Goal: Check status

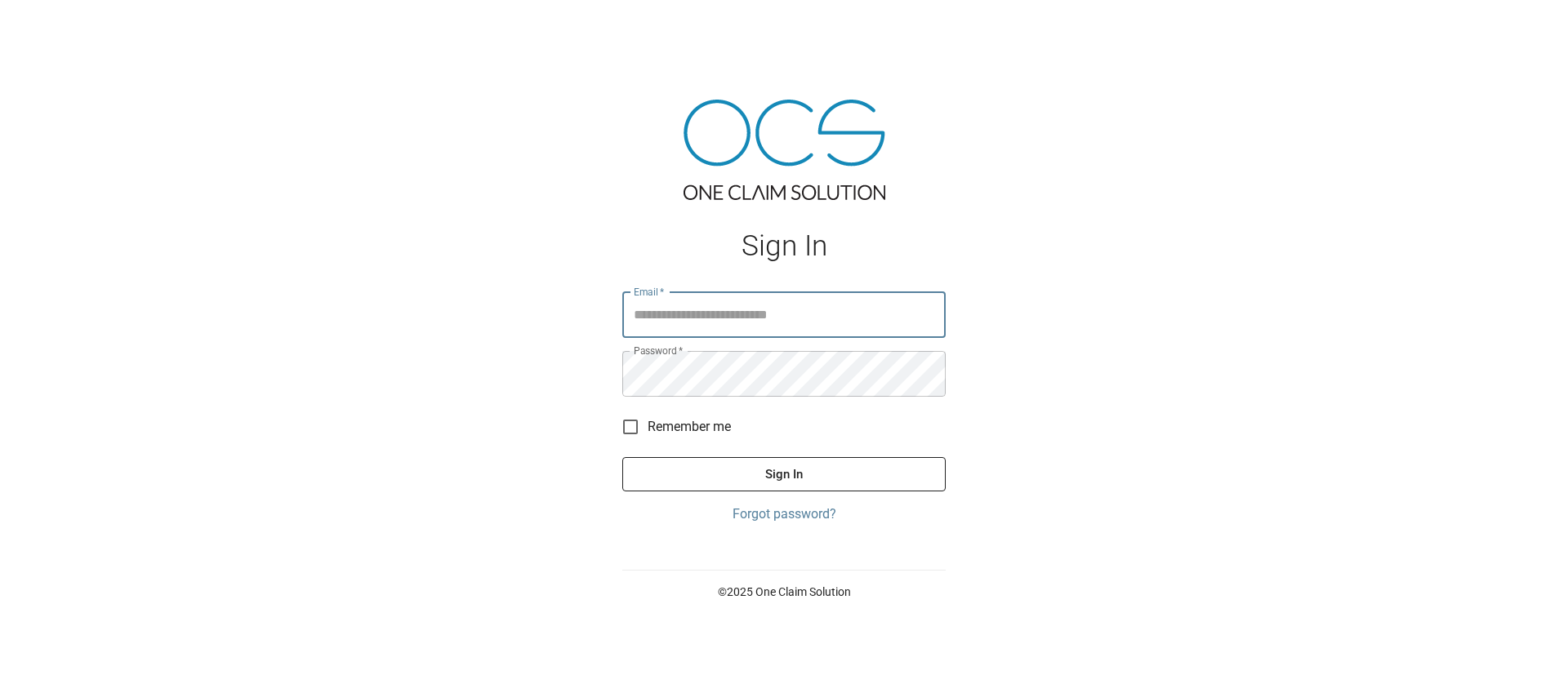
type input "**********"
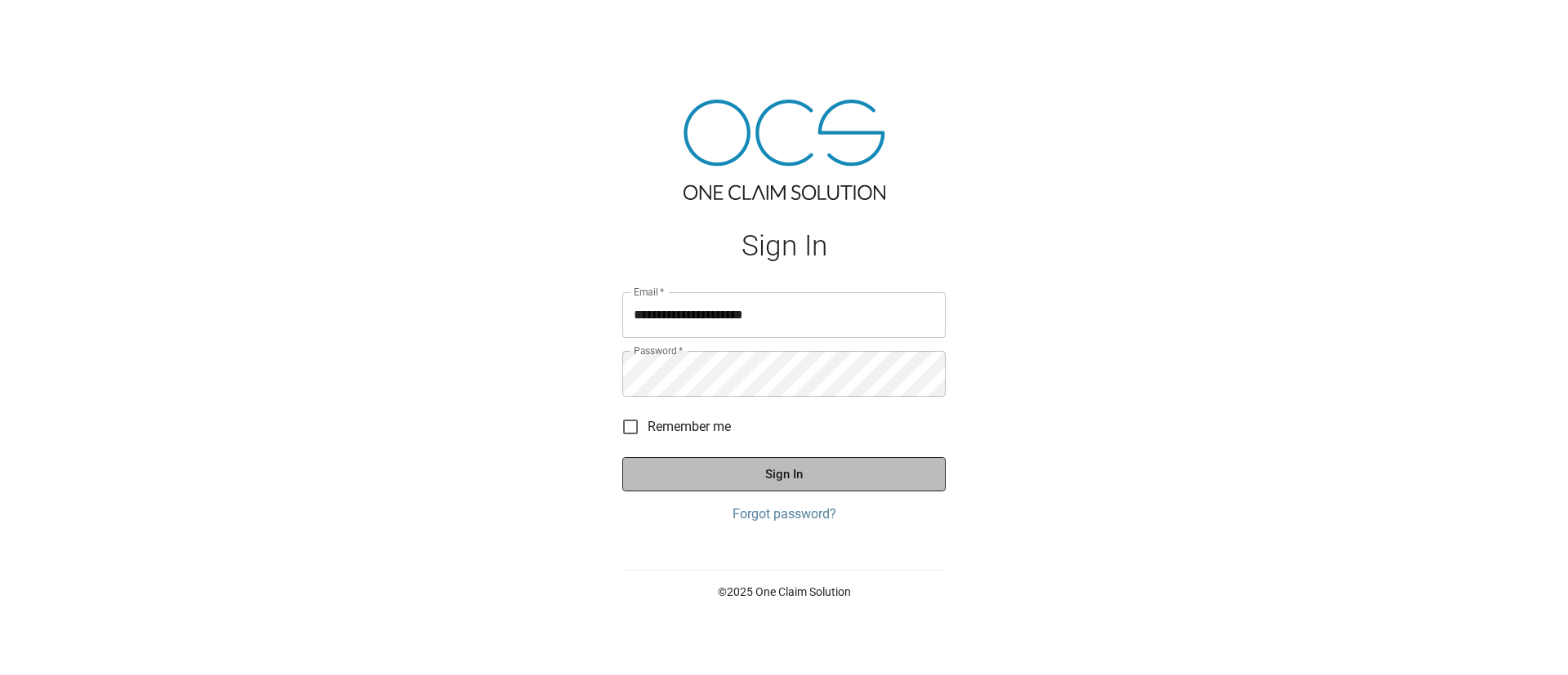
click at [675, 474] on button "Sign In" at bounding box center [784, 474] width 324 height 35
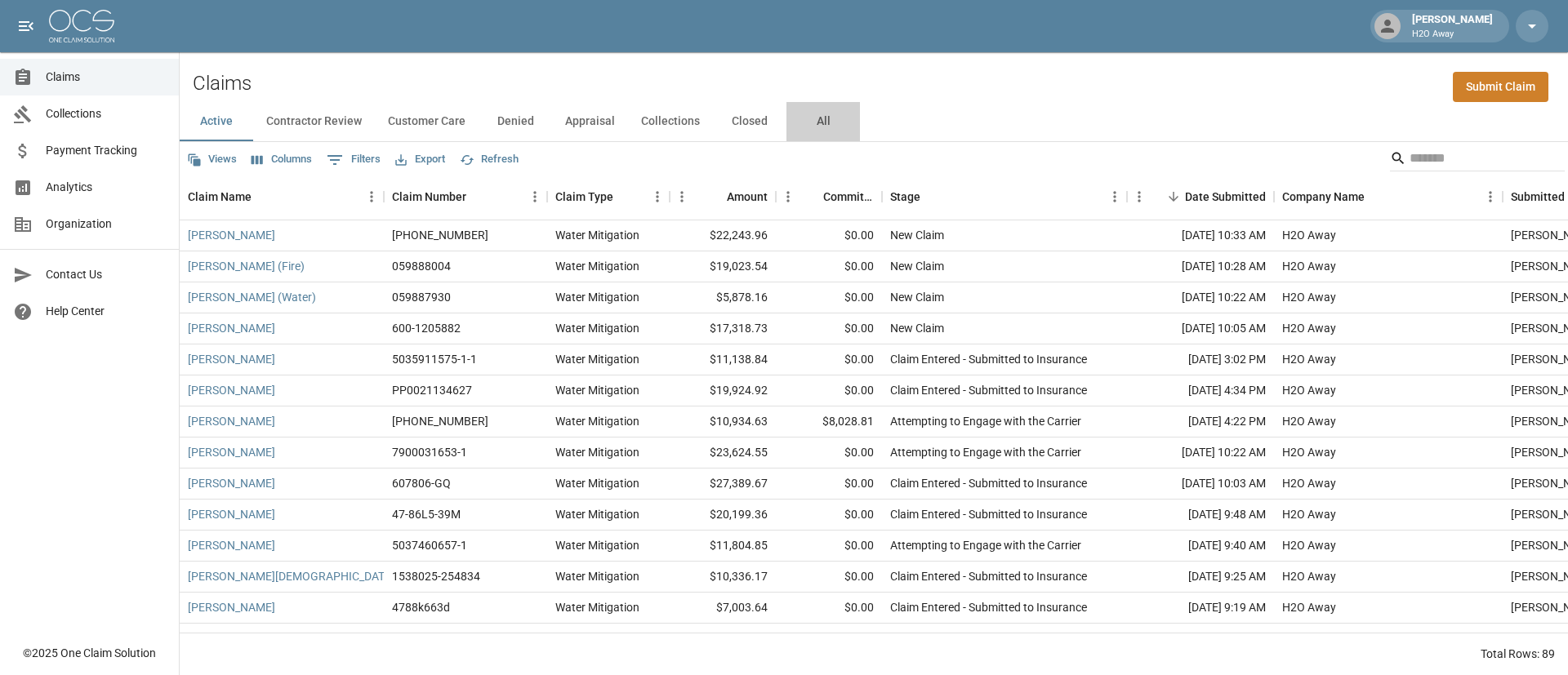
click at [815, 120] on button "All" at bounding box center [823, 121] width 74 height 39
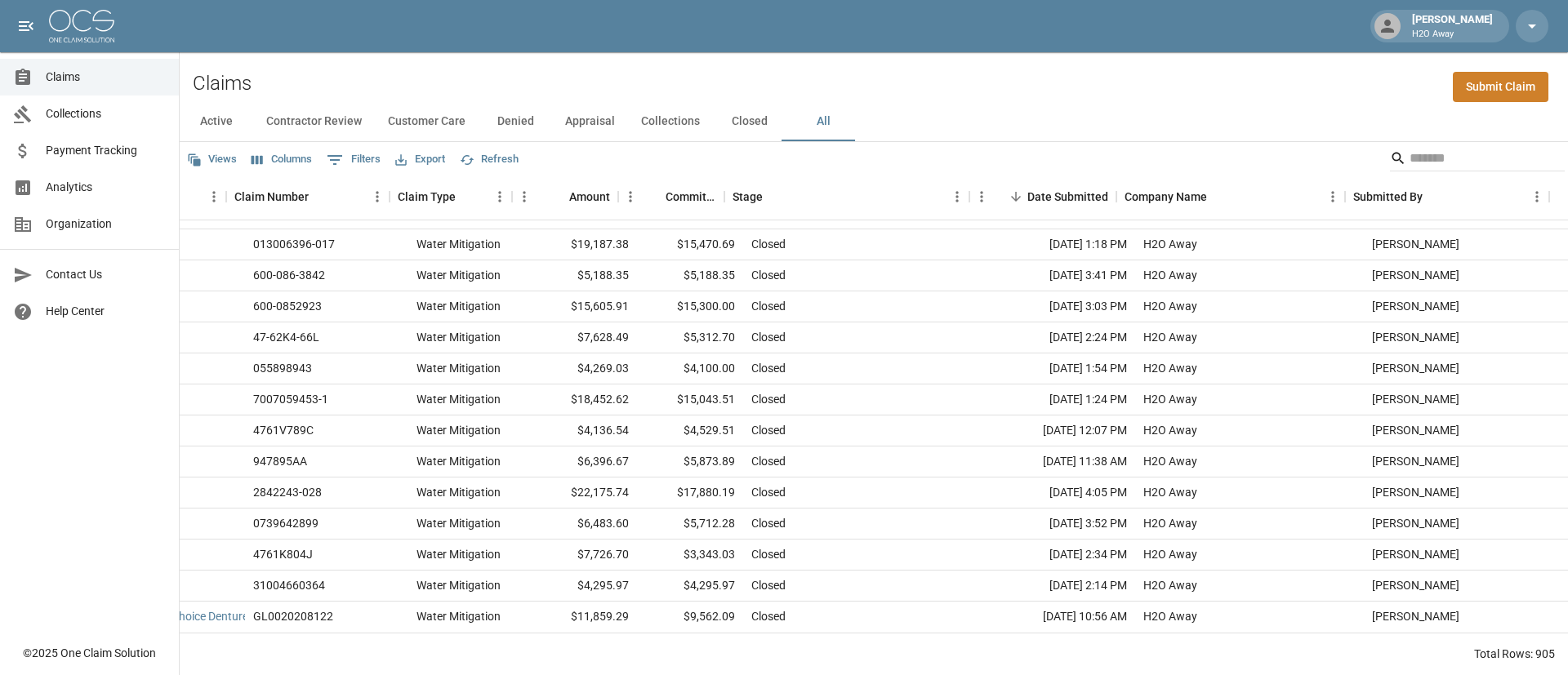
scroll to position [27670, 0]
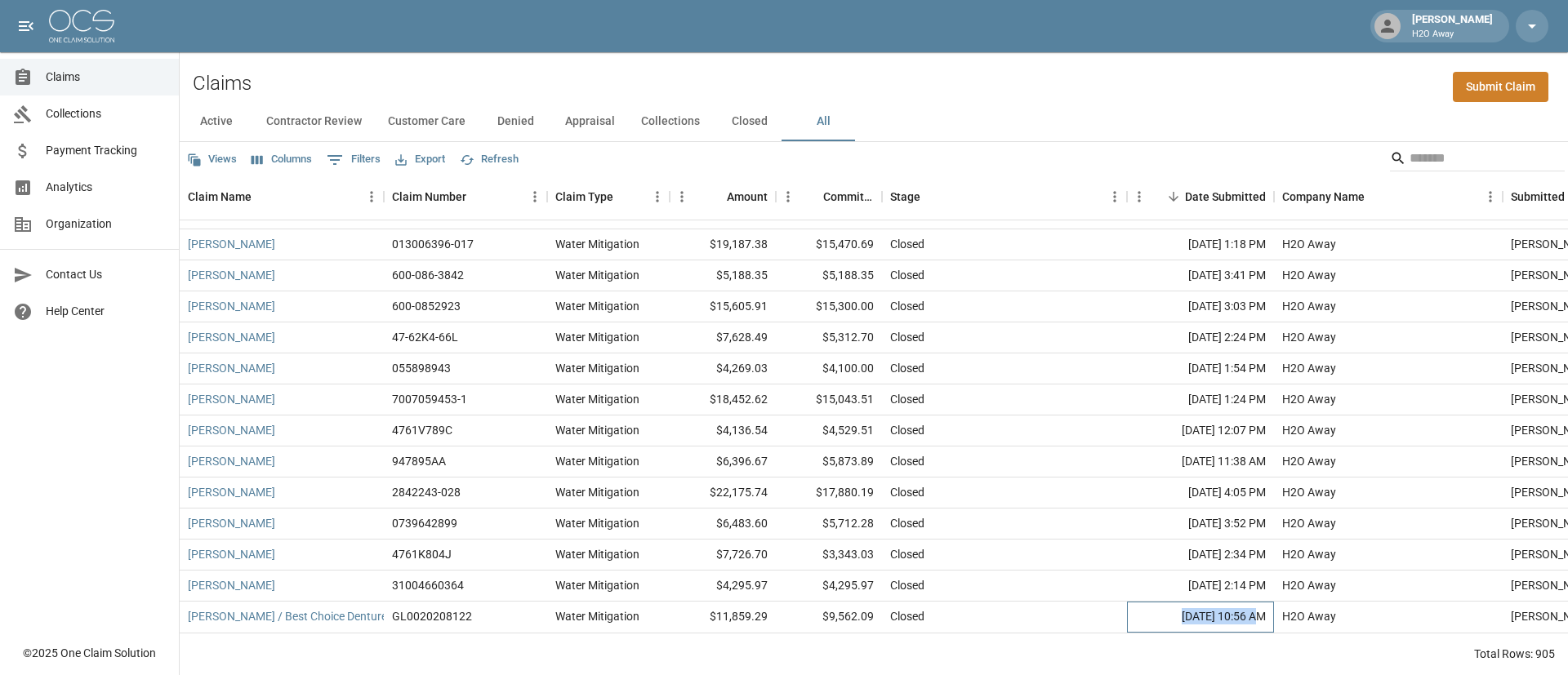
drag, startPoint x: 1148, startPoint y: 600, endPoint x: 1223, endPoint y: 603, distance: 75.1
click at [1223, 603] on div "[DATE] 10:56 AM" at bounding box center [1200, 617] width 147 height 31
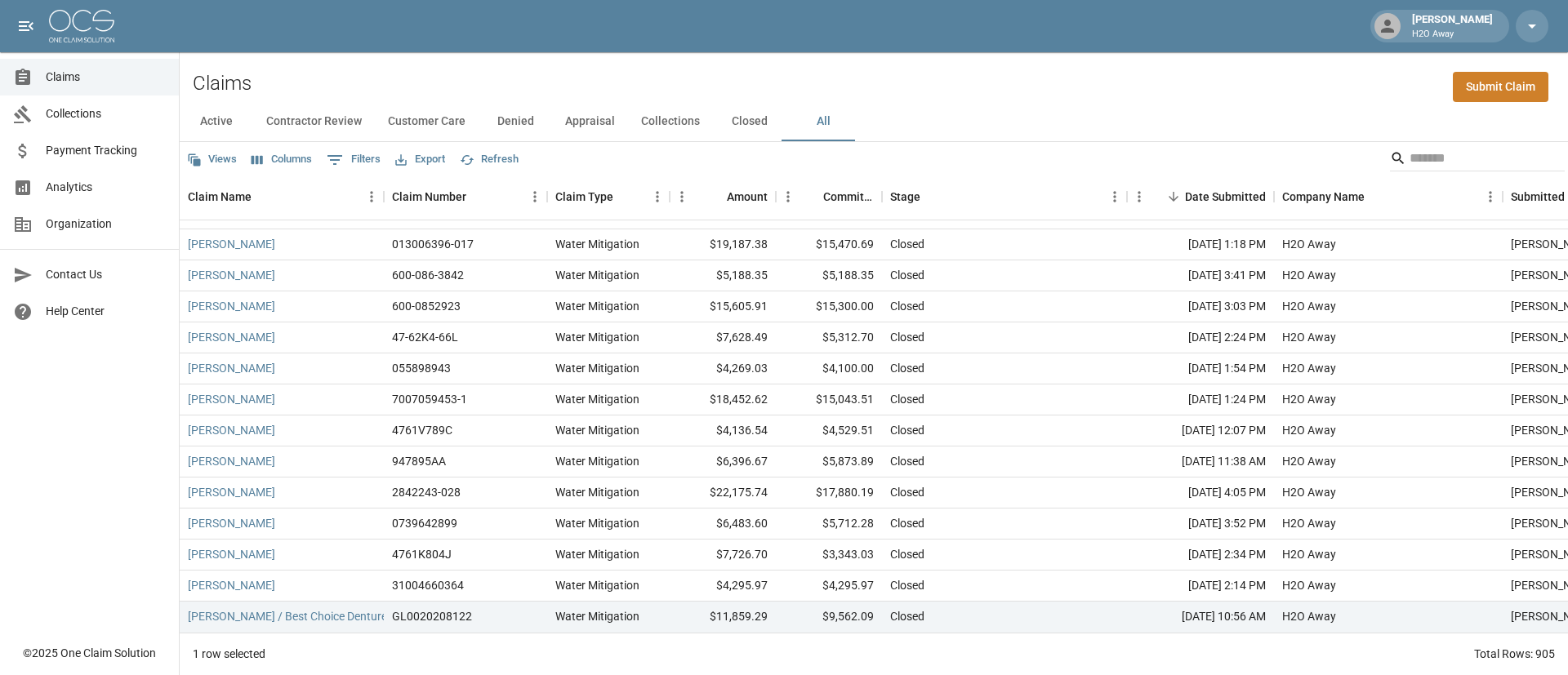
click at [1124, 62] on div "Claims Submit Claim" at bounding box center [874, 77] width 1388 height 50
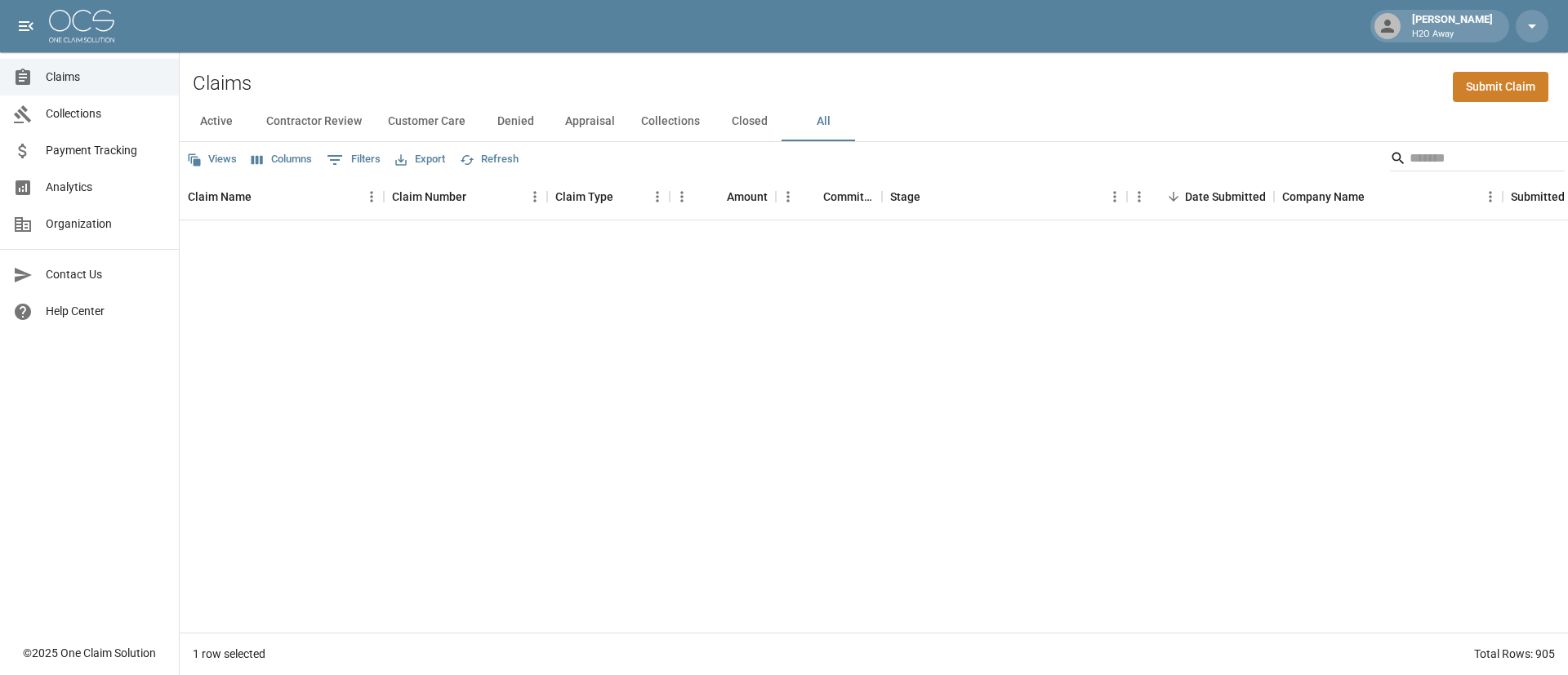
scroll to position [0, 0]
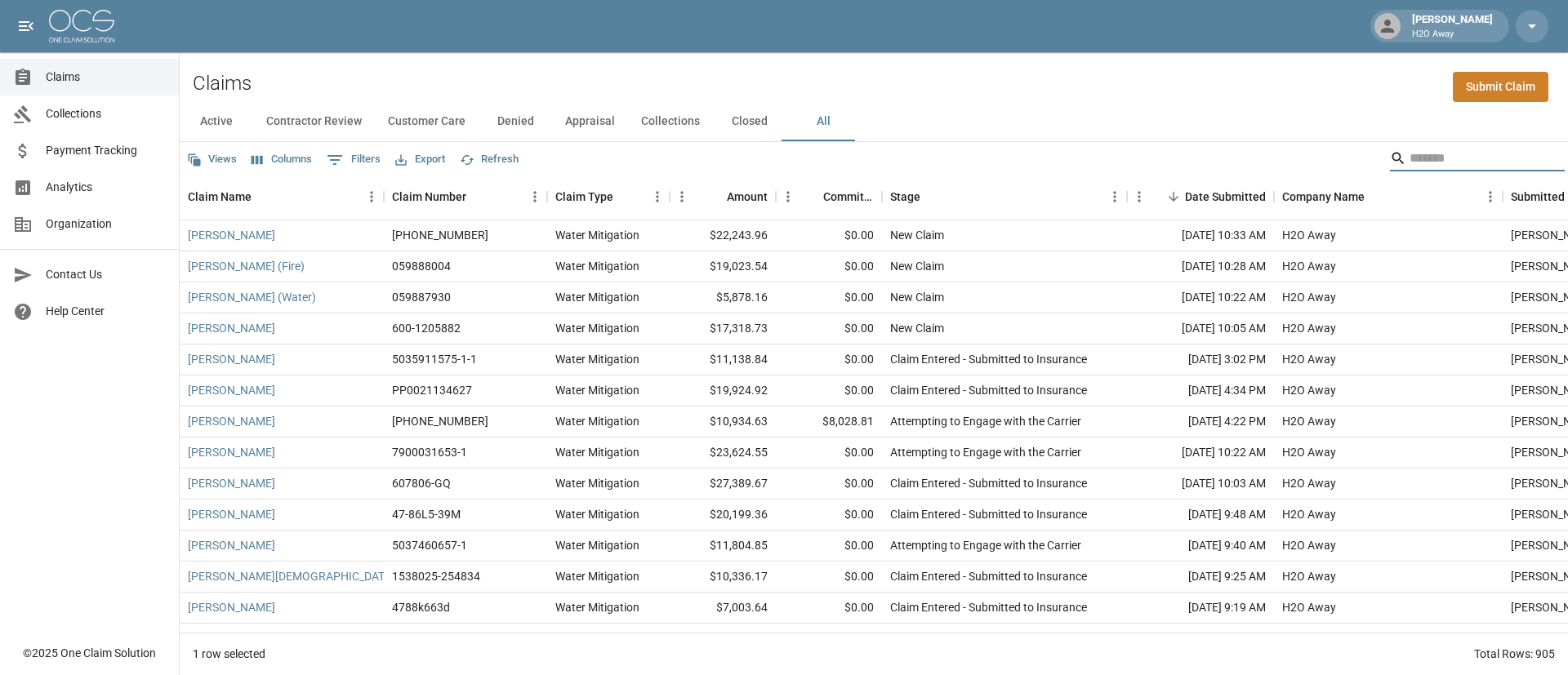
click at [1418, 160] on input "Search" at bounding box center [1474, 158] width 130 height 26
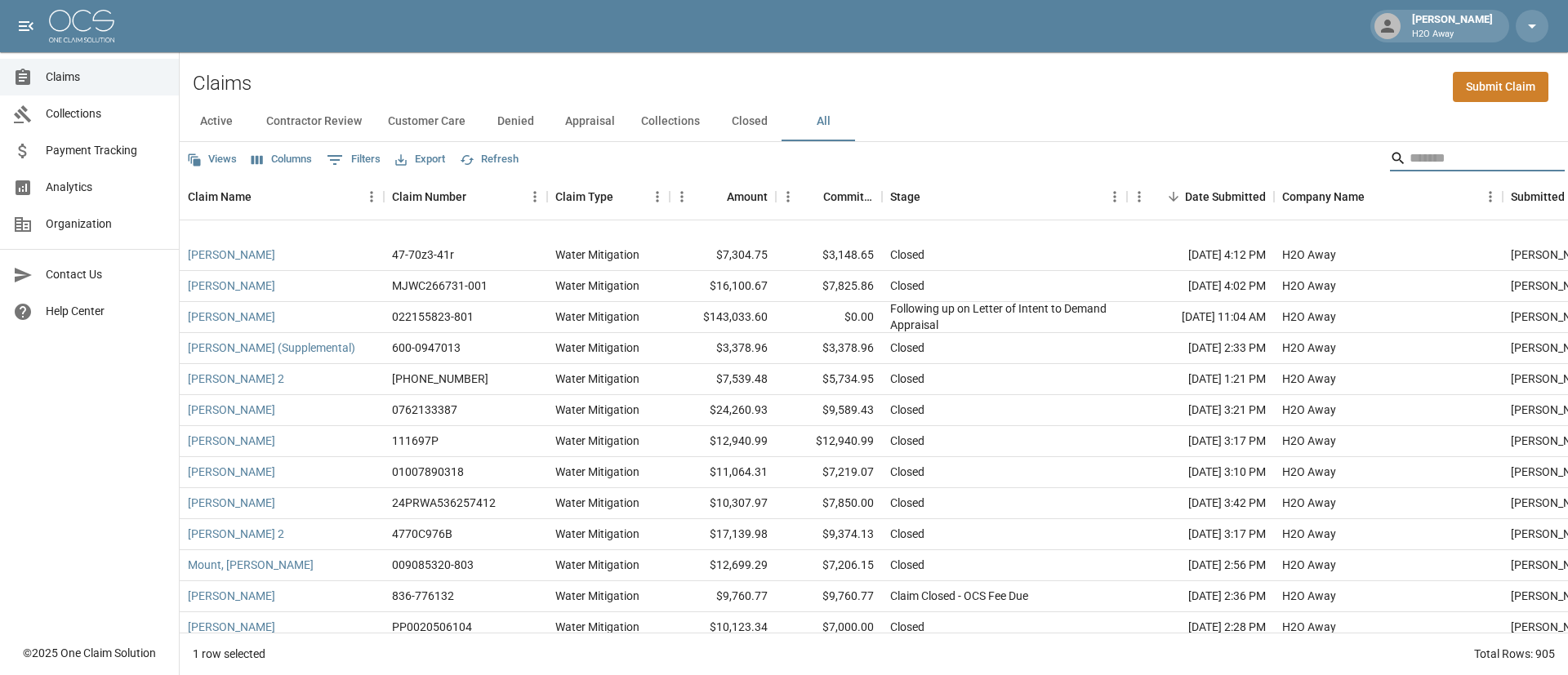
scroll to position [20197, 0]
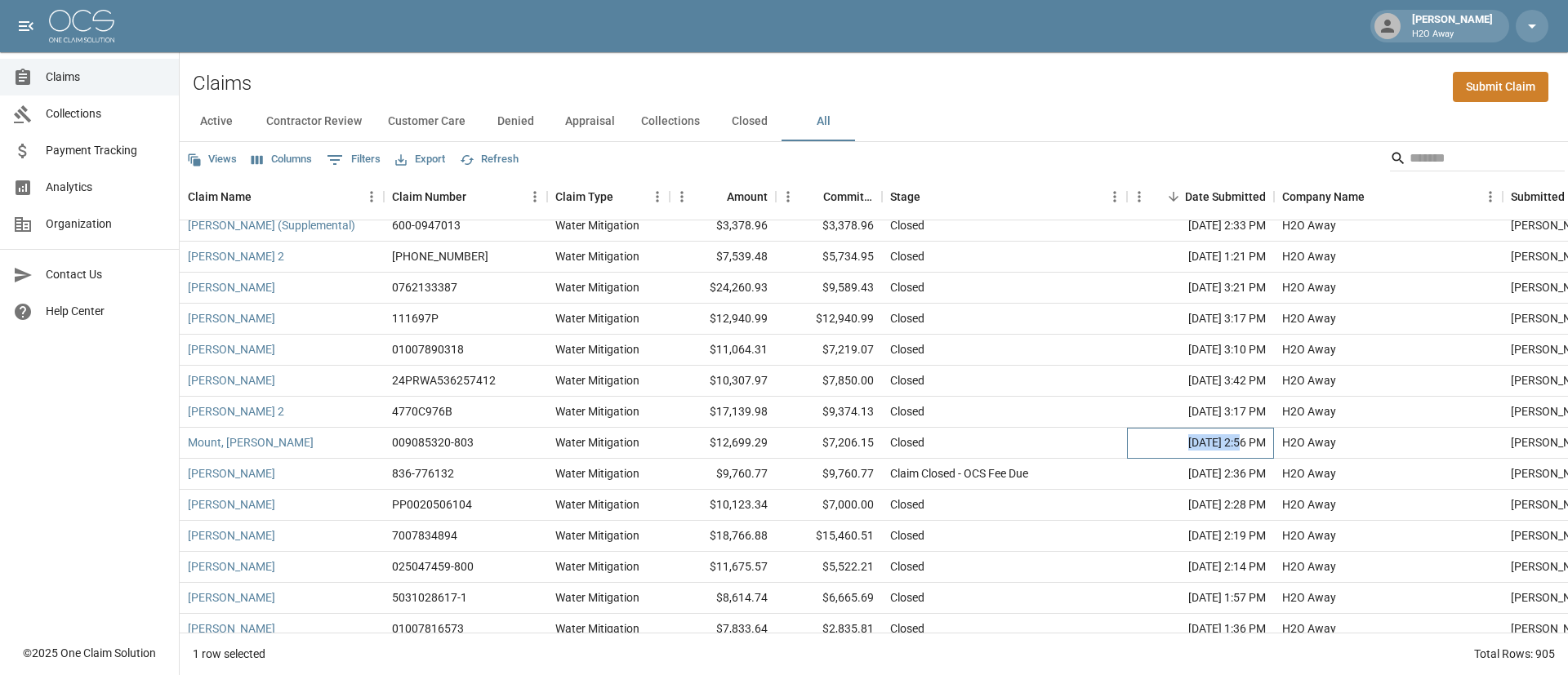
drag, startPoint x: 1218, startPoint y: 441, endPoint x: 959, endPoint y: 431, distance: 259.2
click at [1107, 425] on div "[PERSON_NAME] MJWC266731-001 Water Mitigation $16,100.67 $7,825.86 Closed [DATE…" at bounding box center [943, 428] width 1527 height 558
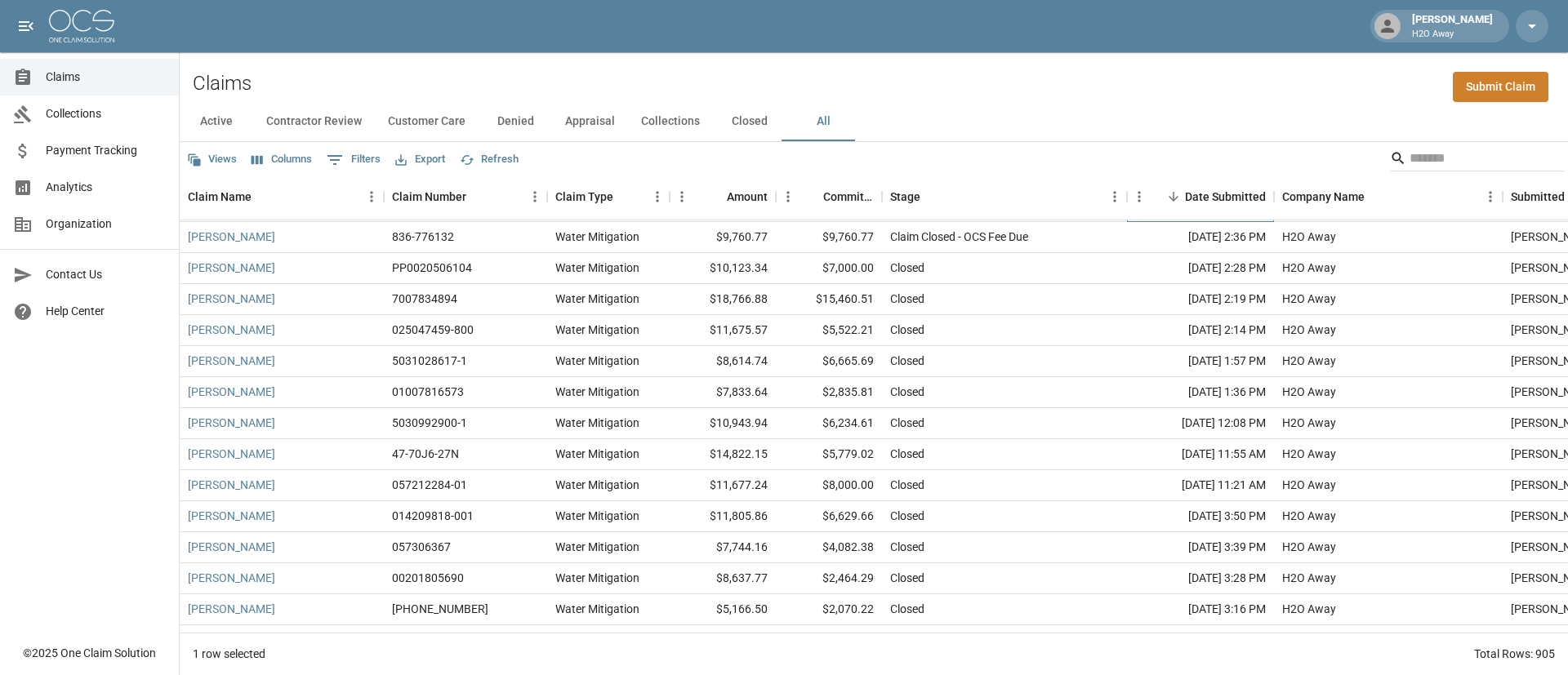
scroll to position [20319, 0]
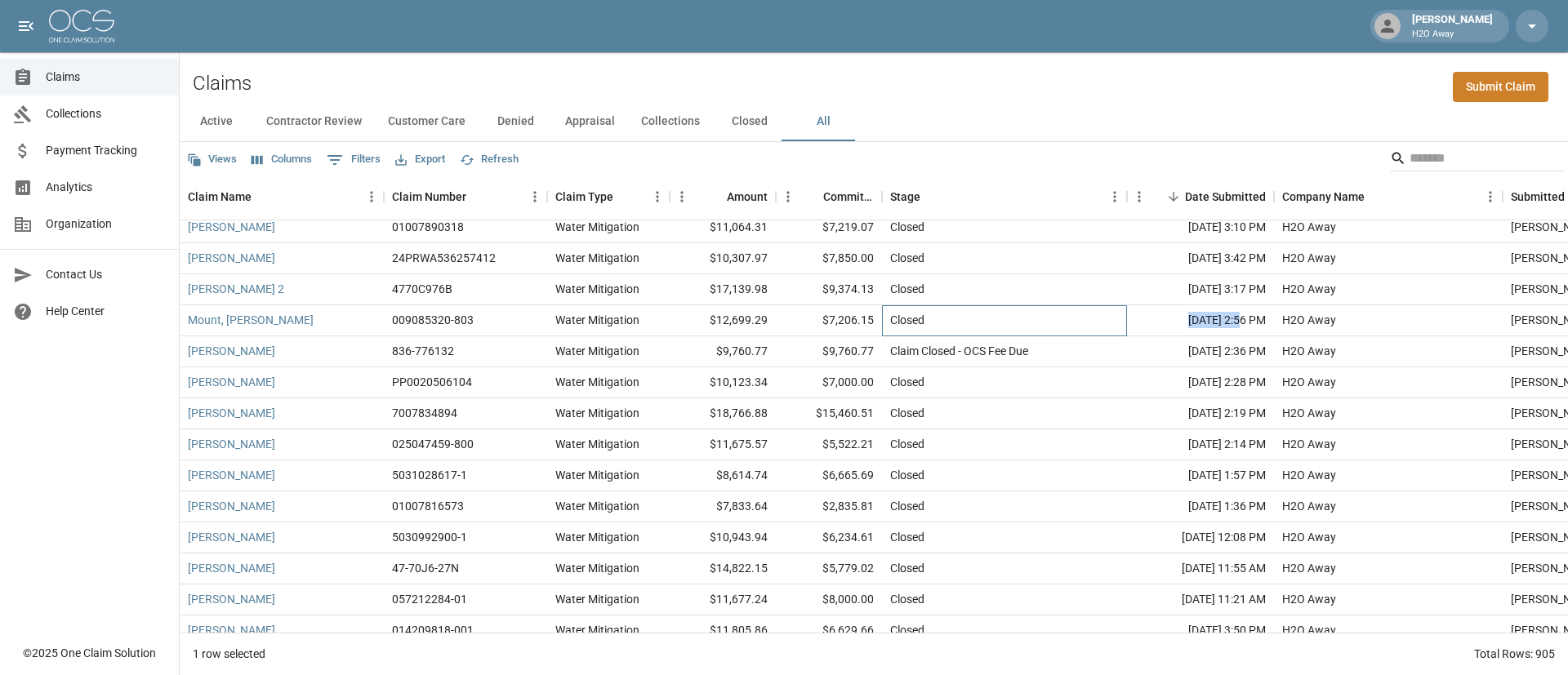
click at [1108, 312] on div "Closed" at bounding box center [1004, 321] width 245 height 31
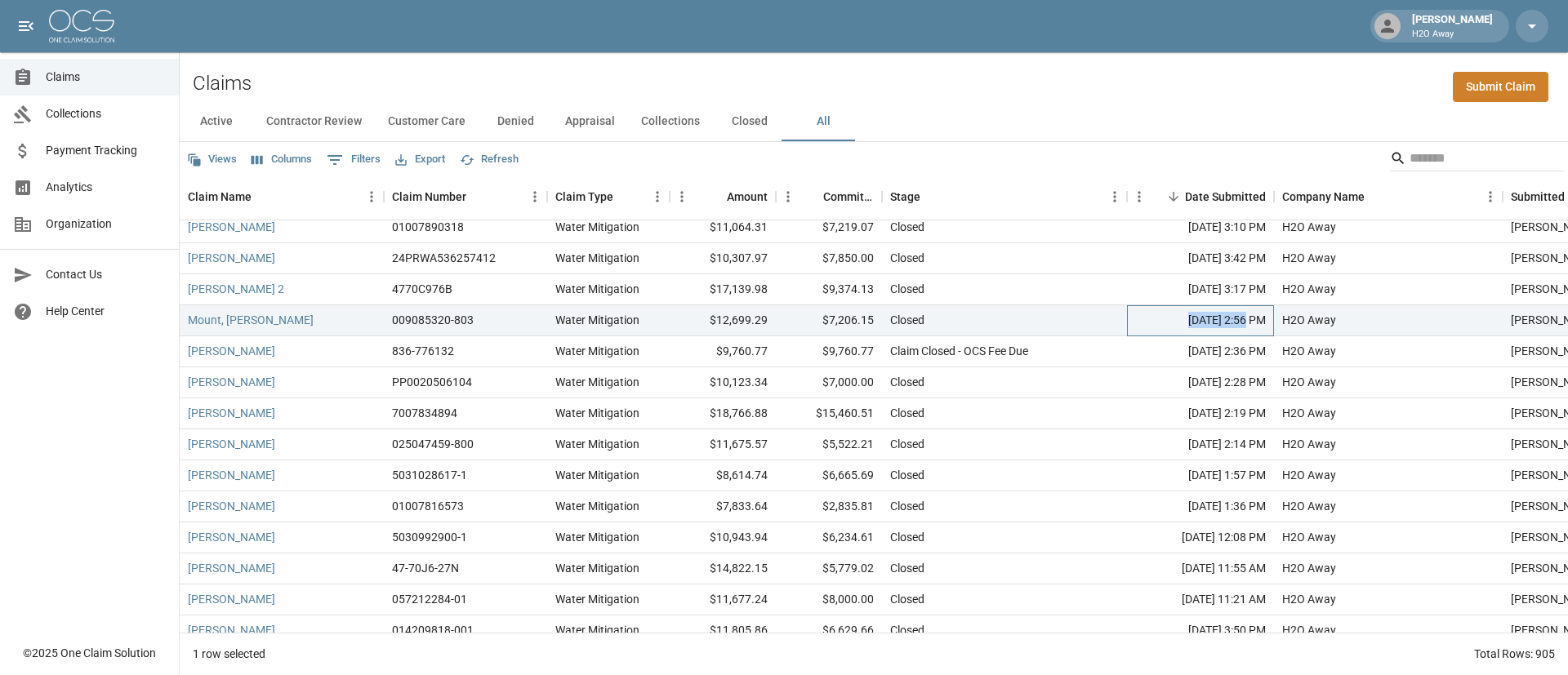
drag, startPoint x: 1162, startPoint y: 316, endPoint x: 1221, endPoint y: 319, distance: 59.1
click at [1221, 319] on div "[DATE] 2:56 PM" at bounding box center [1200, 321] width 147 height 31
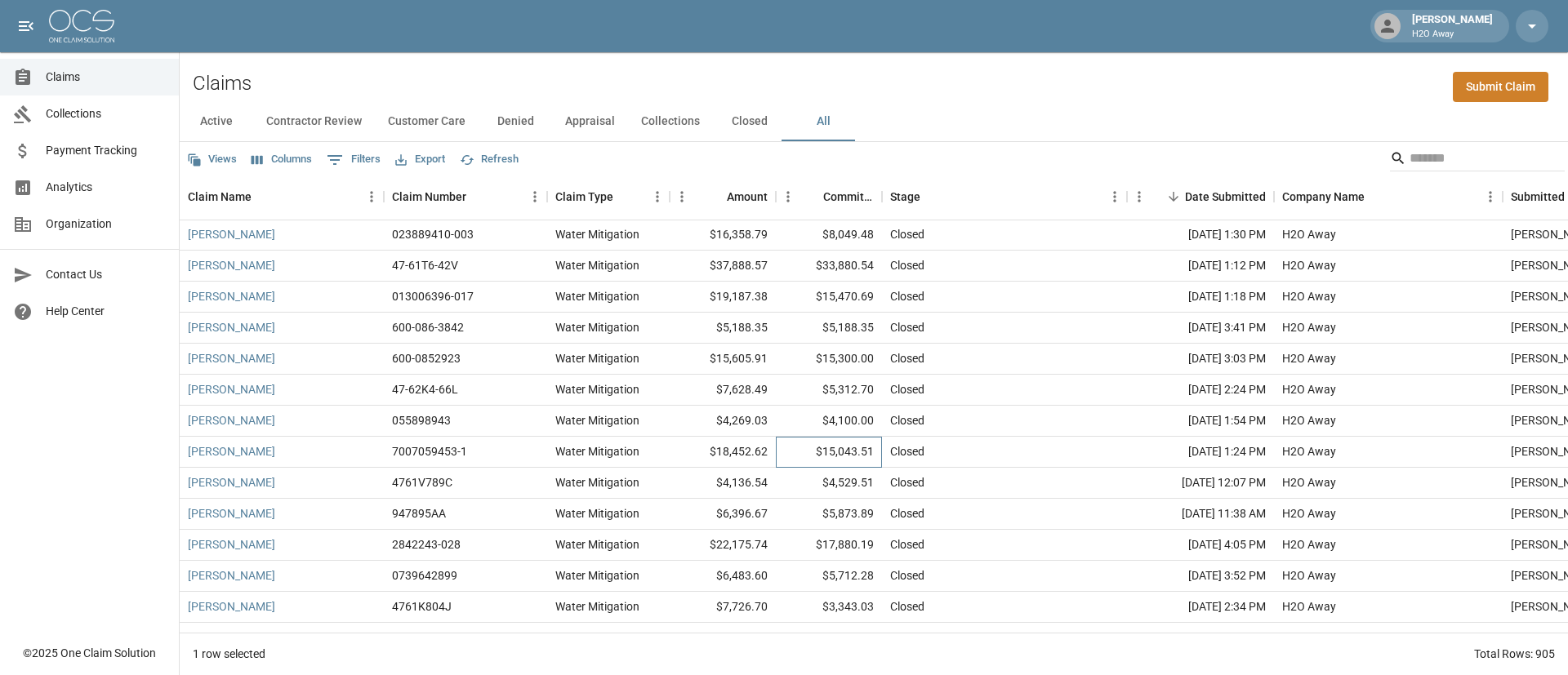
scroll to position [27670, 0]
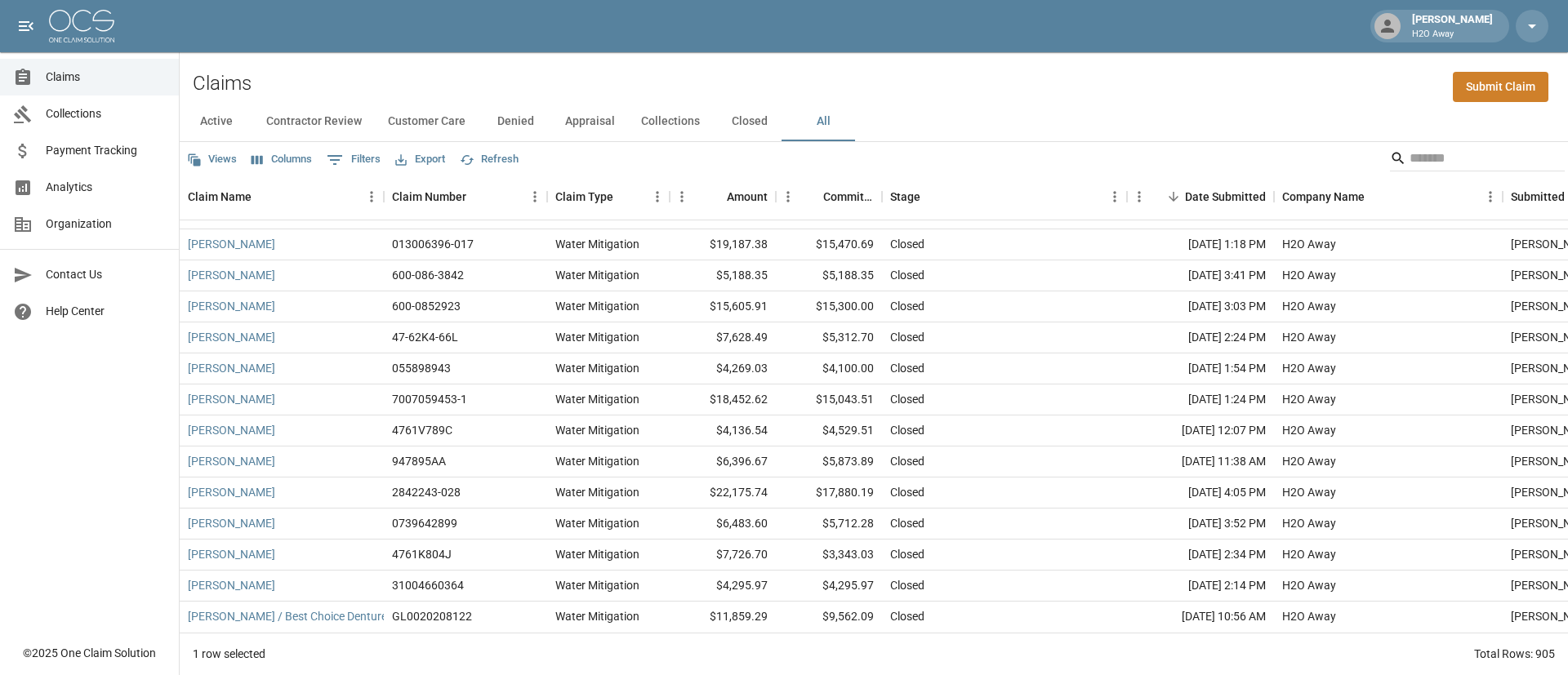
click at [1192, 74] on div "Claims Submit Claim" at bounding box center [874, 77] width 1388 height 50
drag, startPoint x: 1144, startPoint y: 601, endPoint x: 1216, endPoint y: 601, distance: 72.0
click at [1216, 601] on div "[DATE] 10:56 AM" at bounding box center [1200, 617] width 147 height 31
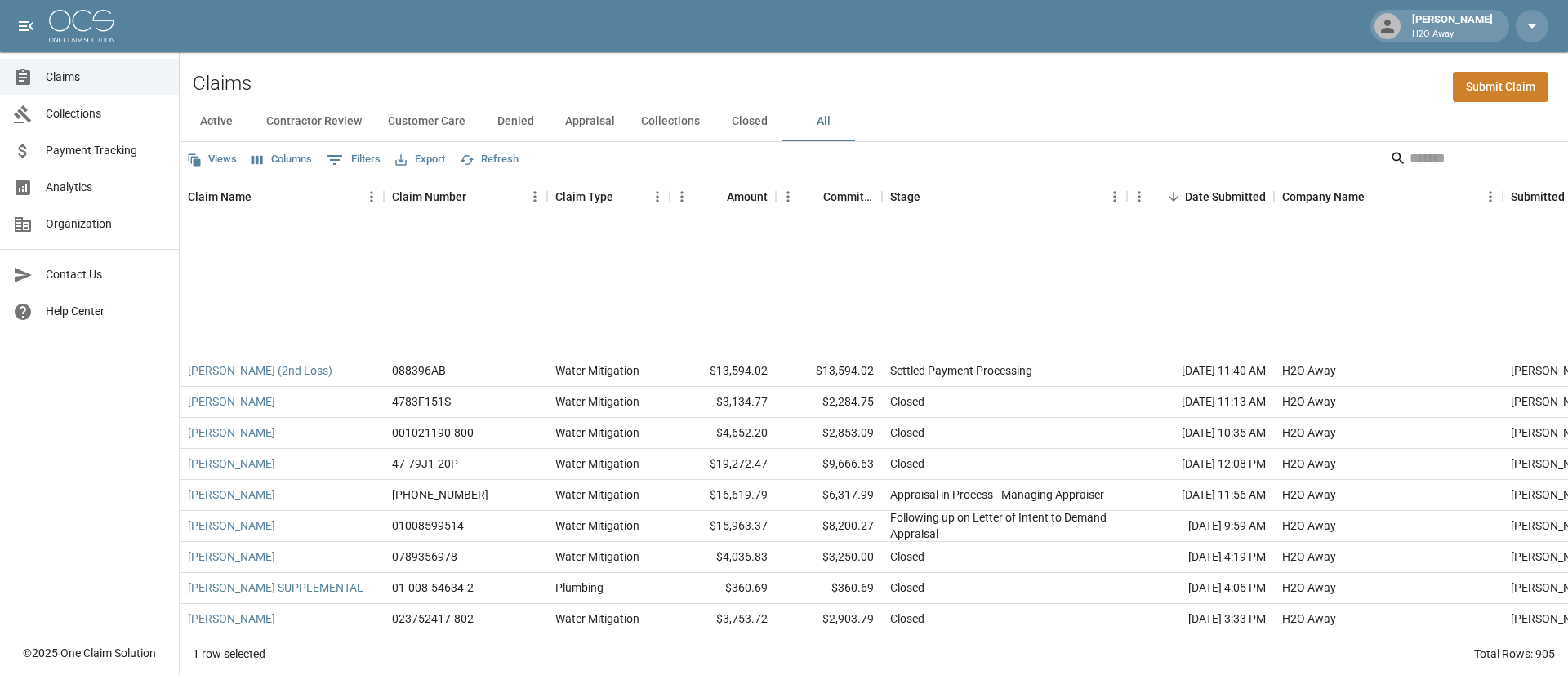
scroll to position [6709, 0]
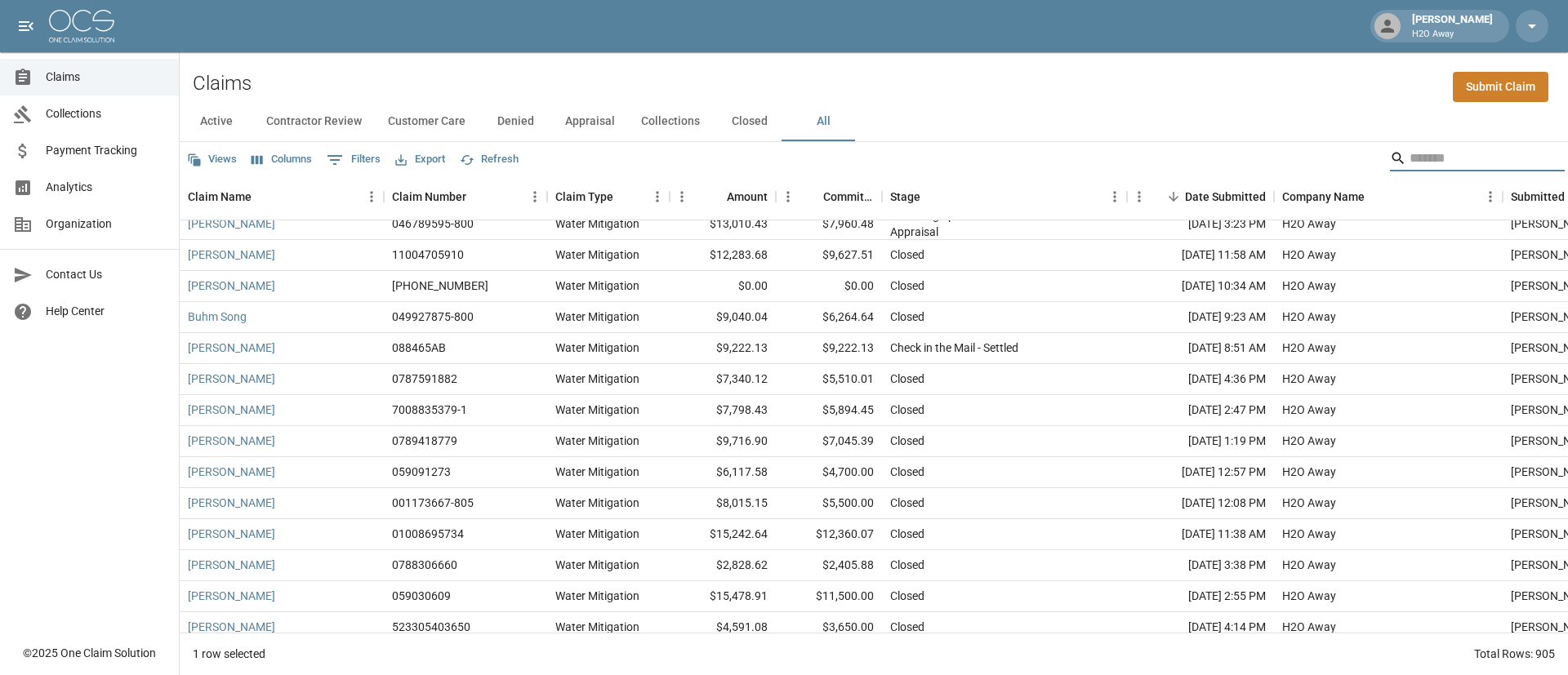
click at [1415, 154] on input "Search" at bounding box center [1474, 158] width 130 height 26
click at [1274, 74] on div "Claims Submit Claim" at bounding box center [874, 77] width 1388 height 50
click at [1260, 66] on div "Claims Submit Claim" at bounding box center [874, 77] width 1388 height 50
